Goal: Transaction & Acquisition: Purchase product/service

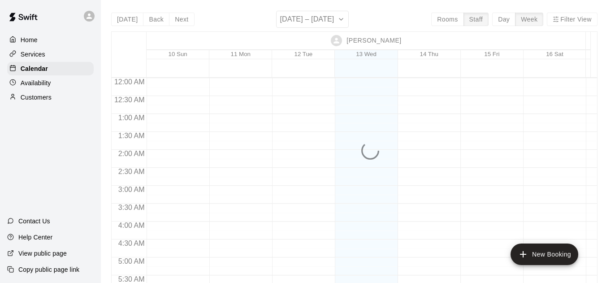
scroll to position [581, 0]
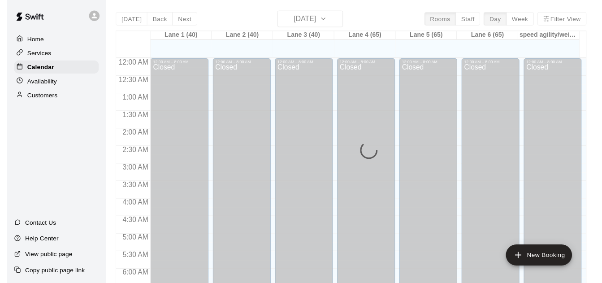
scroll to position [593, 0]
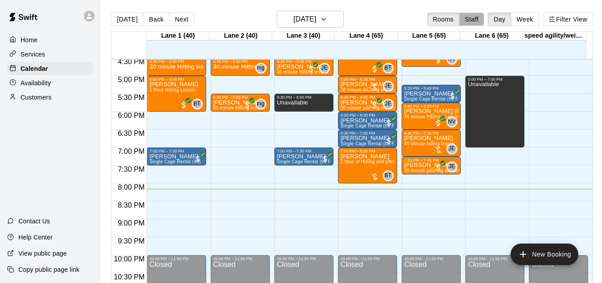
drag, startPoint x: 472, startPoint y: 21, endPoint x: 517, endPoint y: 25, distance: 45.0
click at [471, 21] on button "Staff" at bounding box center [472, 19] width 26 height 13
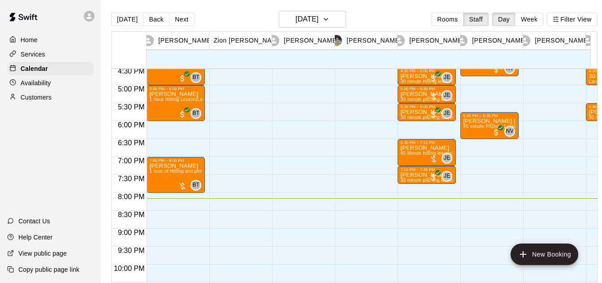
click at [530, 23] on button "Week" at bounding box center [529, 19] width 28 height 13
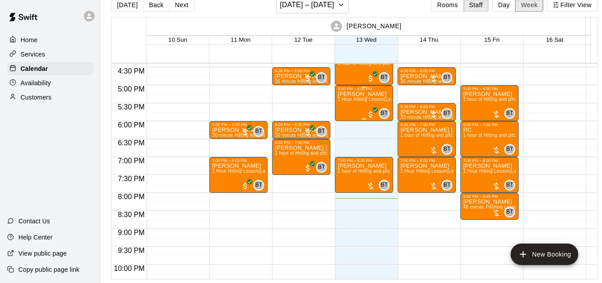
scroll to position [581, 0]
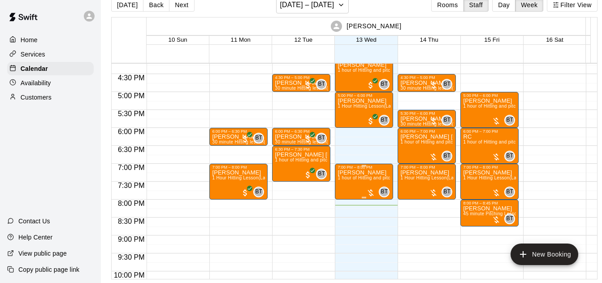
click at [367, 188] on div at bounding box center [370, 192] width 9 height 9
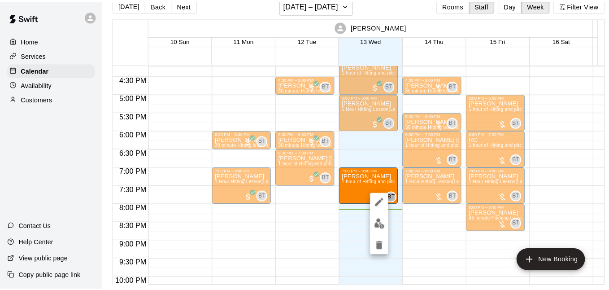
scroll to position [14, 0]
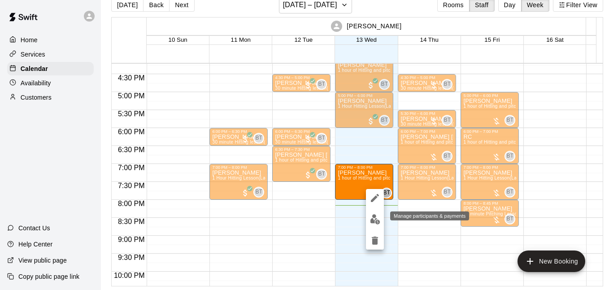
click at [372, 218] on img "edit" at bounding box center [375, 219] width 10 height 10
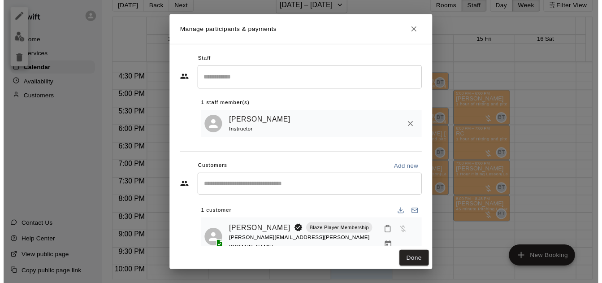
scroll to position [27, 0]
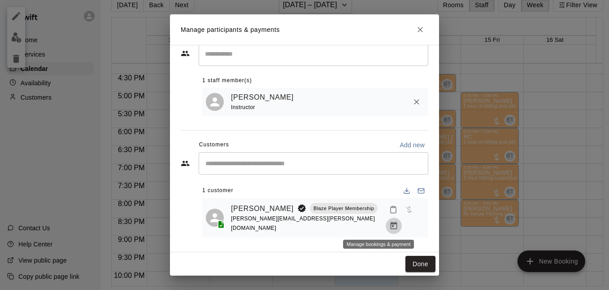
click at [390, 222] on icon "Manage bookings & payment" at bounding box center [393, 225] width 7 height 8
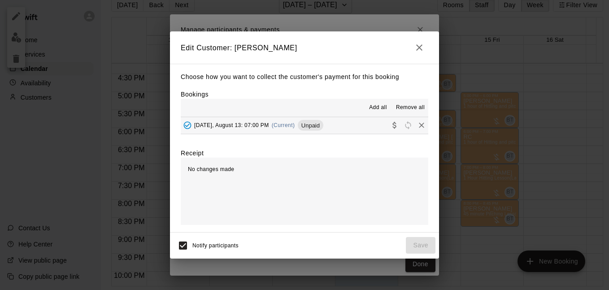
click at [352, 123] on button "[DATE], August 13: 07:00 PM (Current) Unpaid" at bounding box center [304, 125] width 247 height 17
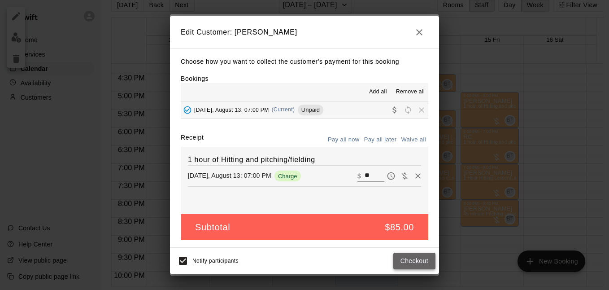
click at [425, 266] on button "Checkout" at bounding box center [414, 260] width 42 height 17
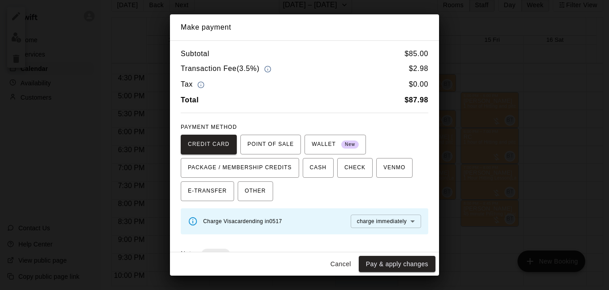
click at [380, 255] on div "Cancel Pay & apply changes" at bounding box center [304, 264] width 269 height 24
click at [380, 258] on button "Pay & apply changes" at bounding box center [397, 263] width 77 height 17
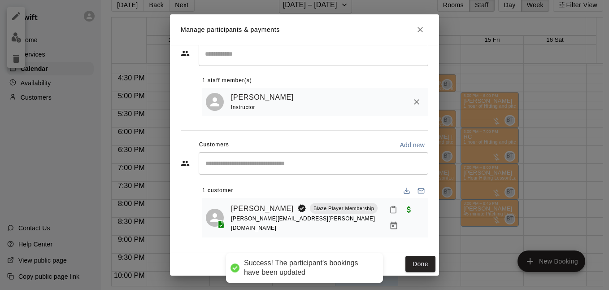
click at [420, 33] on icon "Close" at bounding box center [419, 29] width 9 height 9
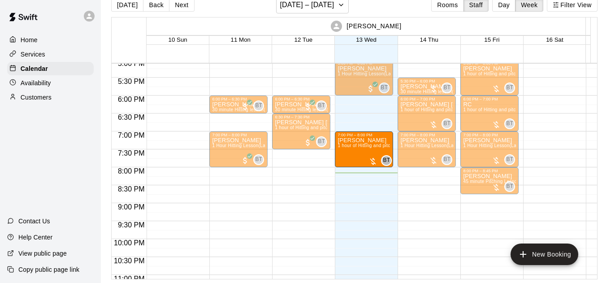
scroll to position [581, 0]
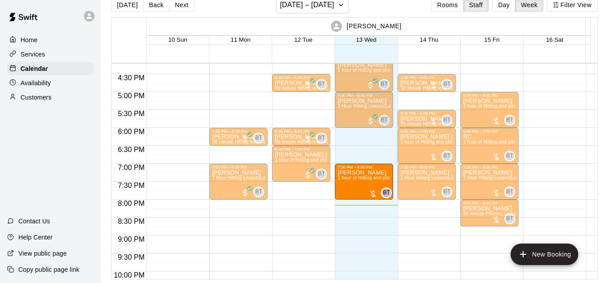
click at [240, 9] on div "[DATE] Back Next [DATE] – [DATE] Rooms Staff Day Week Filter View" at bounding box center [354, 6] width 486 height 21
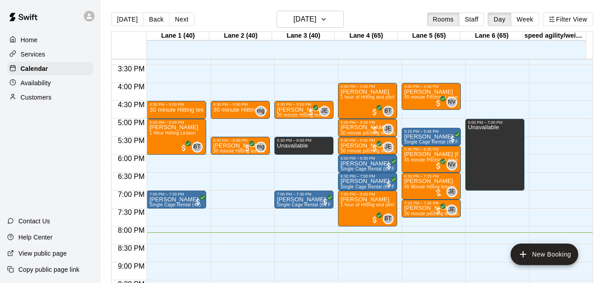
scroll to position [549, 0]
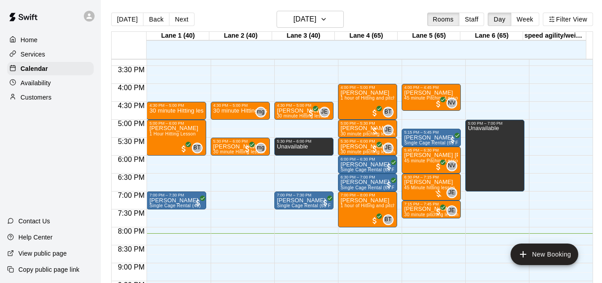
click at [177, 18] on button "Next" at bounding box center [181, 19] width 25 height 13
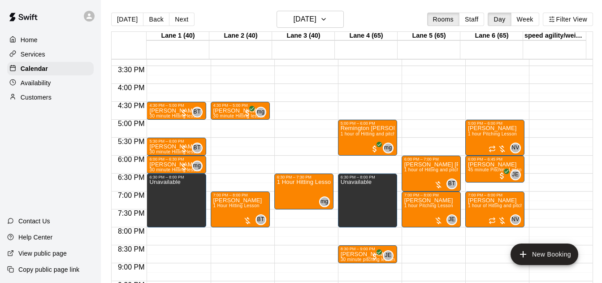
drag, startPoint x: 475, startPoint y: 24, endPoint x: 506, endPoint y: 29, distance: 31.3
click at [474, 24] on button "Staff" at bounding box center [472, 19] width 26 height 13
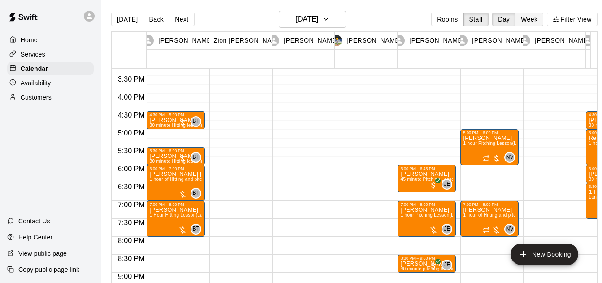
click at [534, 22] on button "Week" at bounding box center [529, 19] width 28 height 13
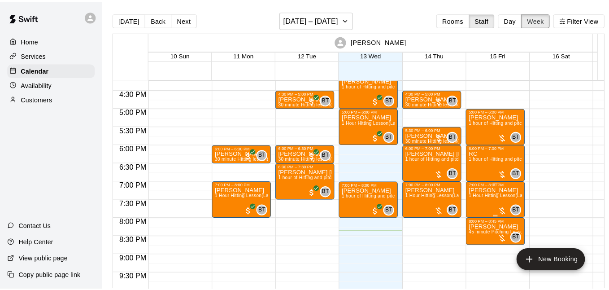
scroll to position [581, 0]
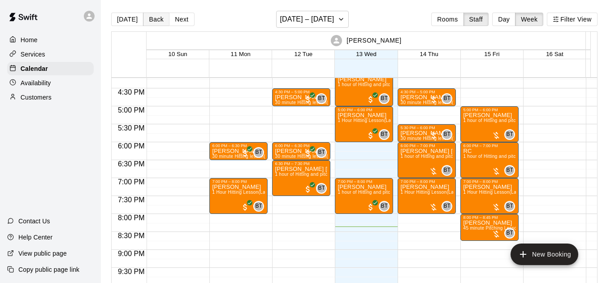
click at [164, 22] on button "Back" at bounding box center [156, 19] width 26 height 13
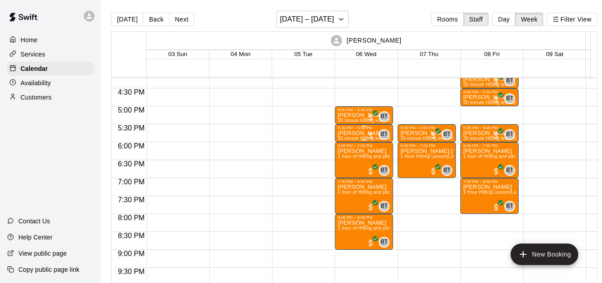
click at [370, 134] on div at bounding box center [370, 135] width 9 height 9
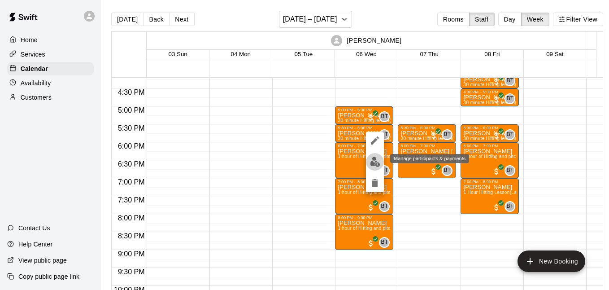
click at [377, 160] on img "edit" at bounding box center [375, 161] width 10 height 10
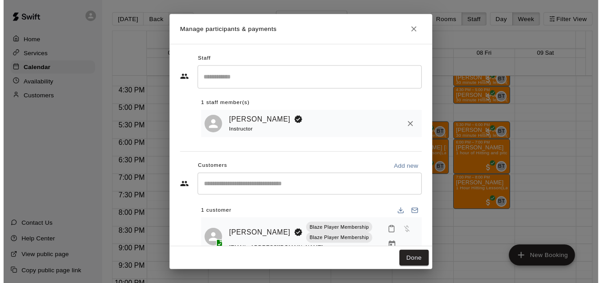
scroll to position [27, 0]
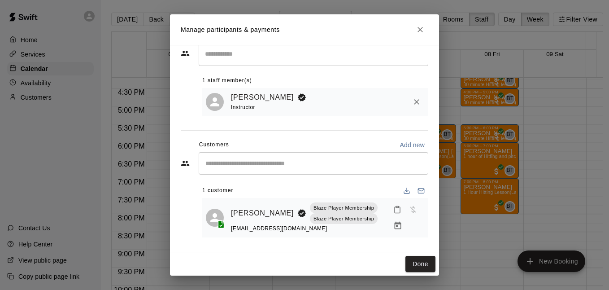
click at [393, 222] on icon "Manage bookings & payment" at bounding box center [397, 225] width 9 height 9
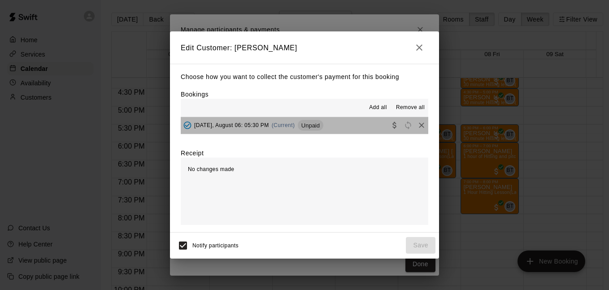
click at [350, 125] on button "Wednesday, August 06: 05:30 PM (Current) Unpaid" at bounding box center [304, 125] width 247 height 17
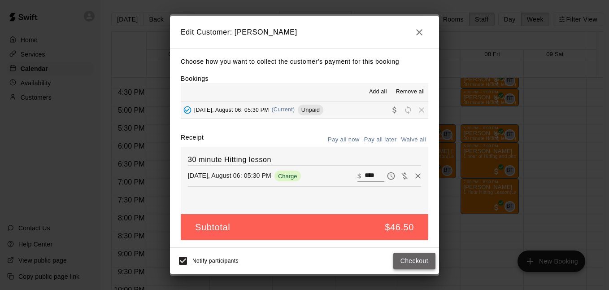
click at [405, 256] on button "Checkout" at bounding box center [414, 260] width 42 height 17
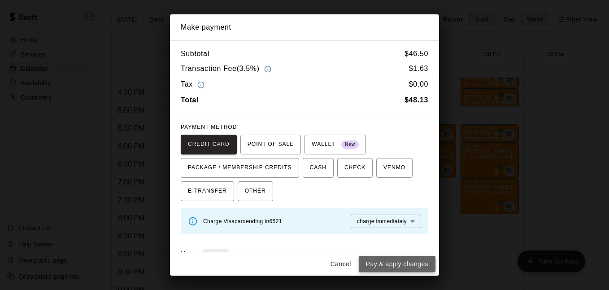
click at [394, 256] on button "Pay & apply changes" at bounding box center [397, 263] width 77 height 17
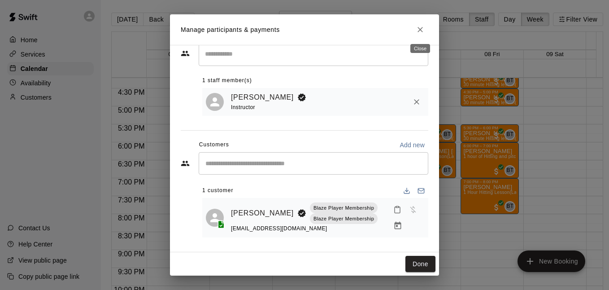
drag, startPoint x: 419, startPoint y: 32, endPoint x: 396, endPoint y: 60, distance: 36.0
click at [419, 31] on icon "Close" at bounding box center [419, 29] width 9 height 9
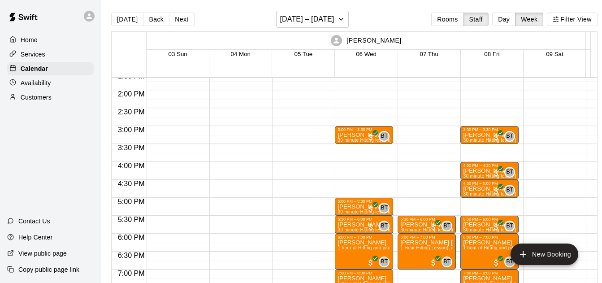
scroll to position [485, 0]
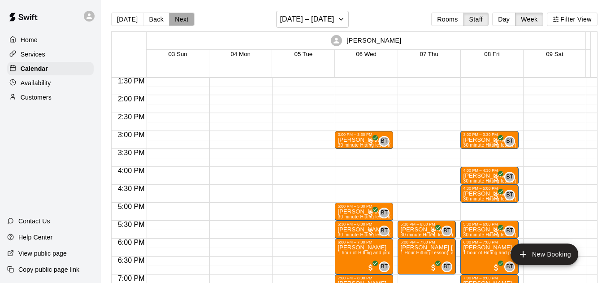
click at [176, 17] on button "Next" at bounding box center [181, 19] width 25 height 13
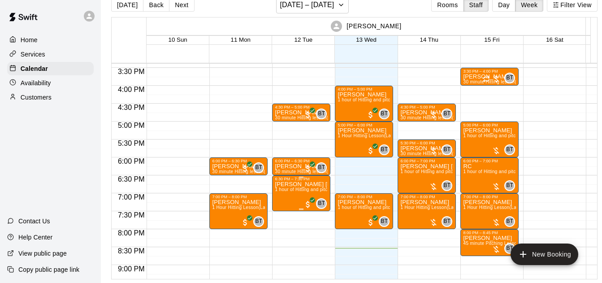
scroll to position [549, 0]
